Goal: Information Seeking & Learning: Learn about a topic

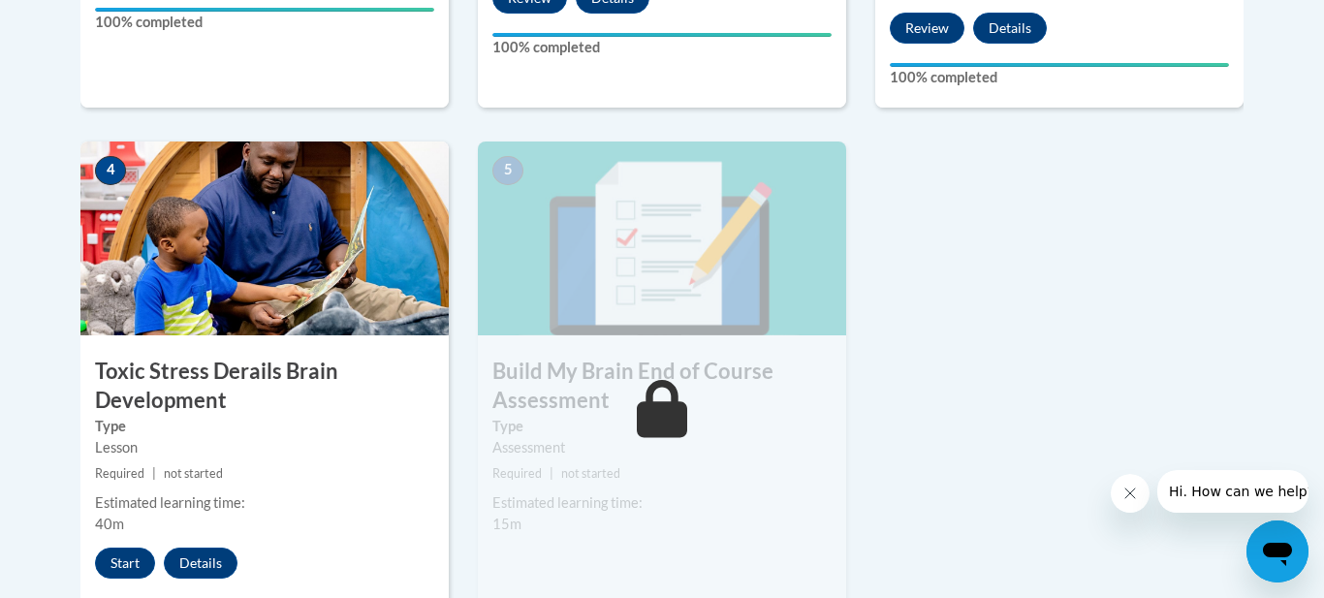
scroll to position [1047, 0]
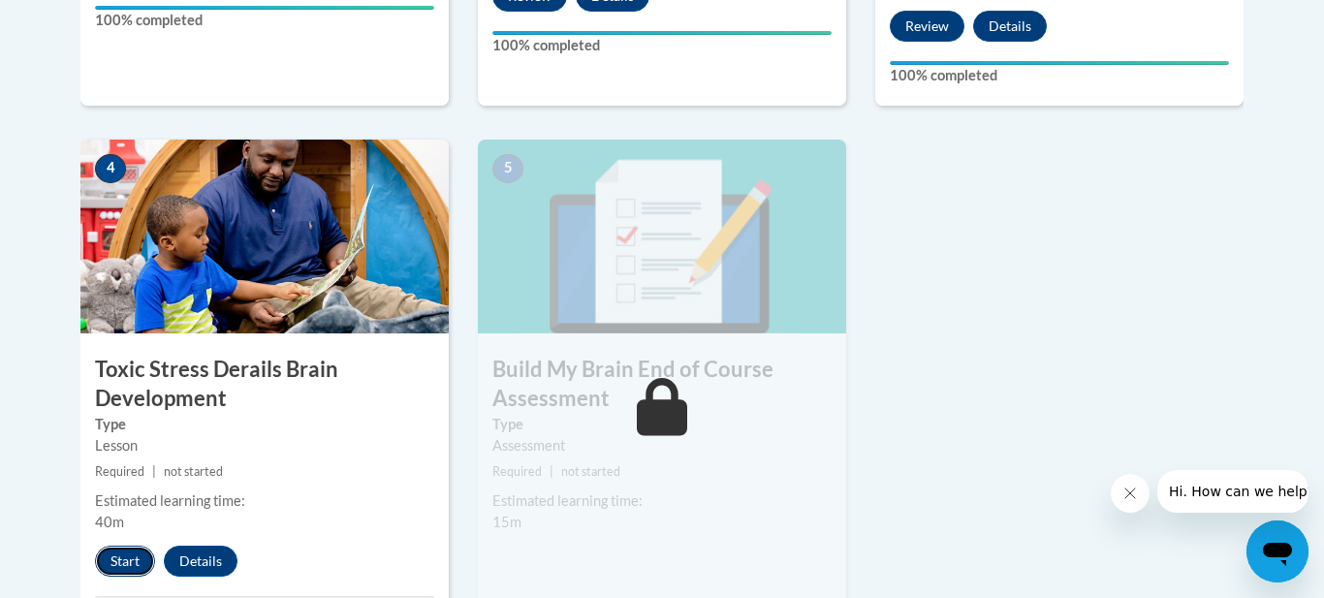
click at [118, 569] on button "Start" at bounding box center [125, 561] width 60 height 31
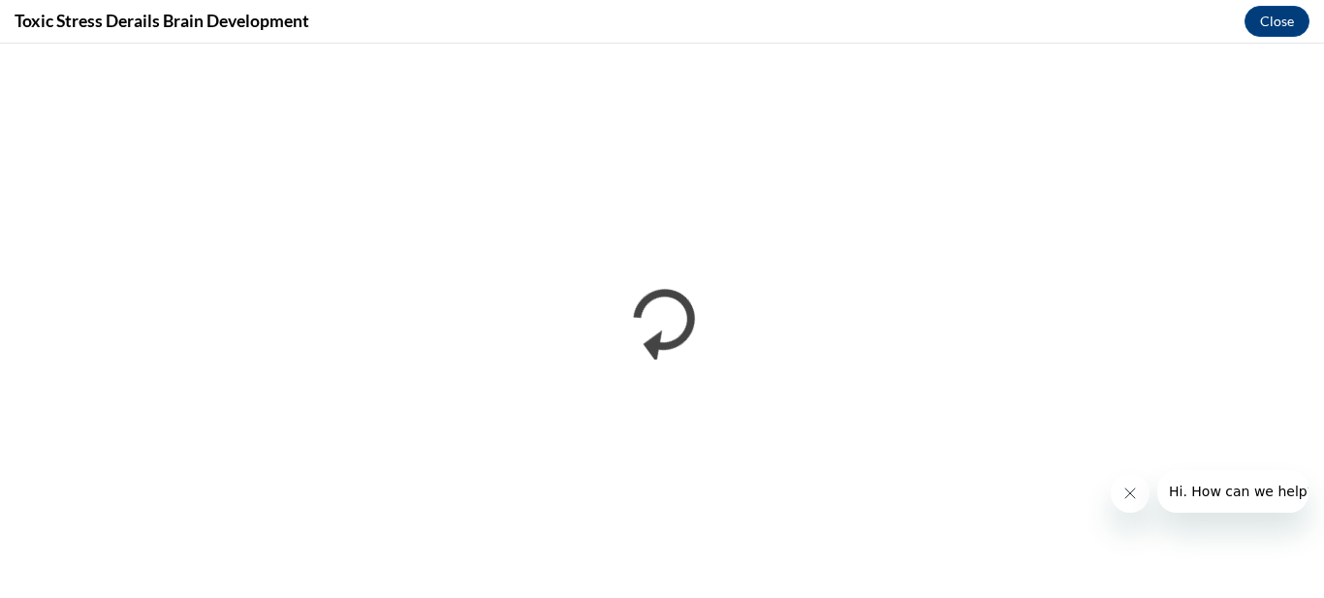
scroll to position [0, 0]
